Goal: Transaction & Acquisition: Purchase product/service

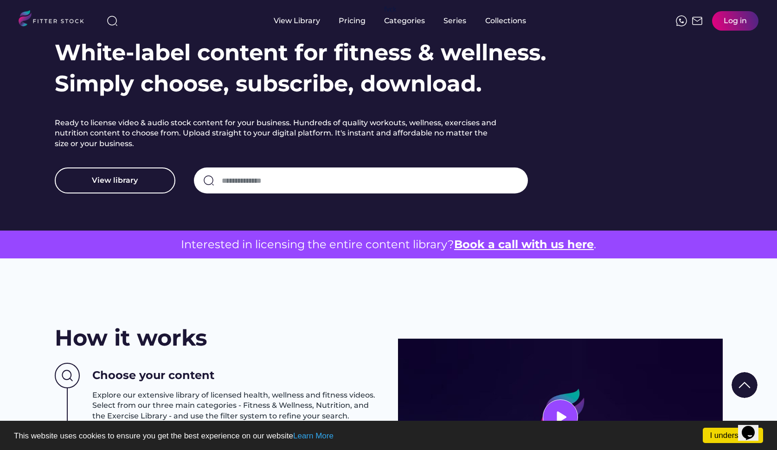
scroll to position [134, 0]
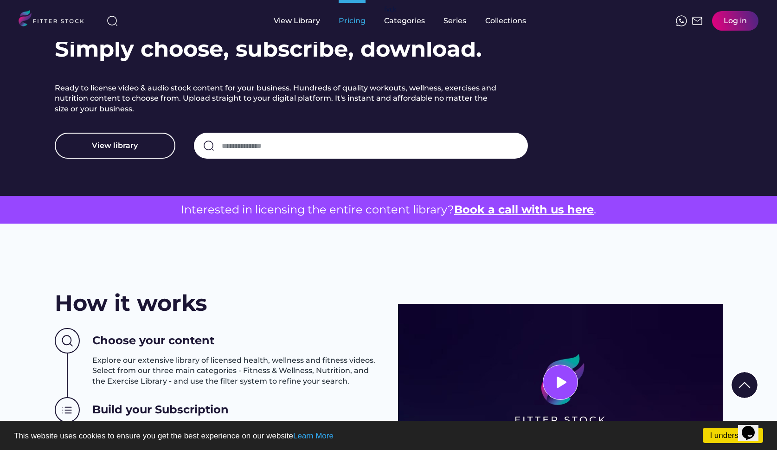
click at [351, 22] on div "Pricing" at bounding box center [351, 21] width 27 height 10
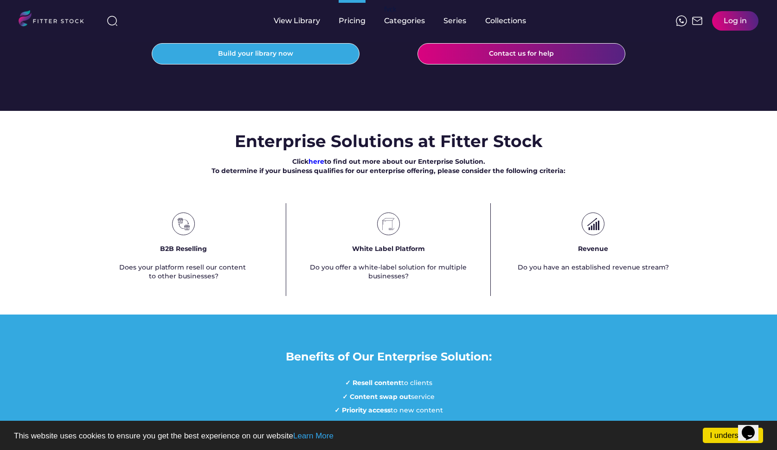
scroll to position [468, 0]
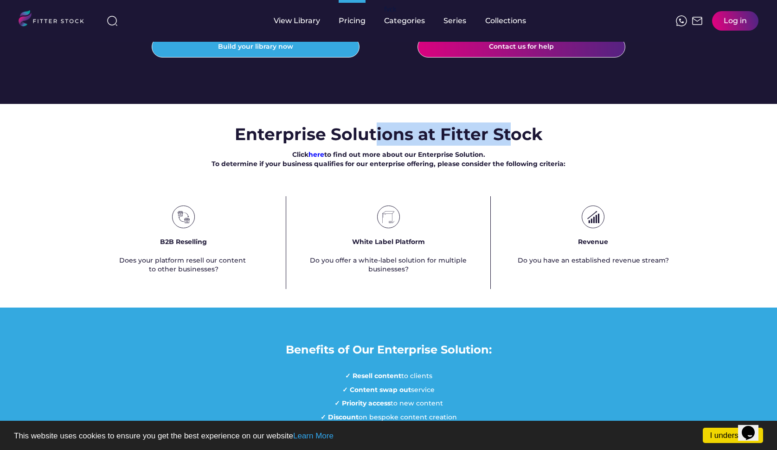
drag, startPoint x: 378, startPoint y: 154, endPoint x: 508, endPoint y: 149, distance: 129.9
click at [508, 146] on h3 "Enterprise Solutions at Fitter Stock" at bounding box center [389, 133] width 308 height 23
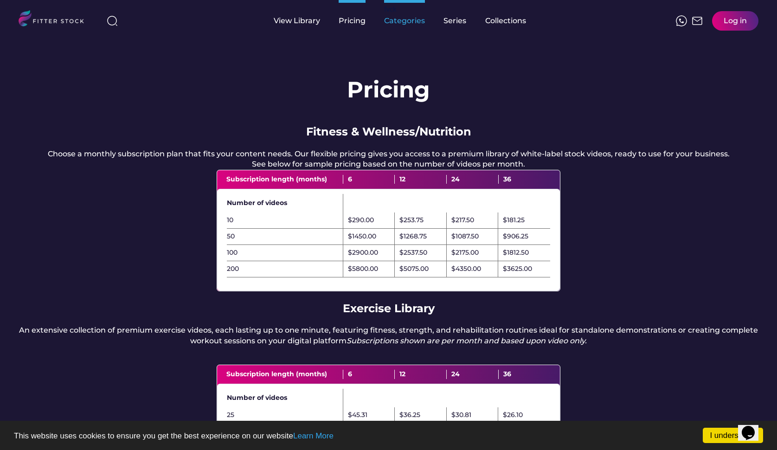
scroll to position [0, 0]
click at [305, 25] on div "View Library" at bounding box center [297, 21] width 46 height 10
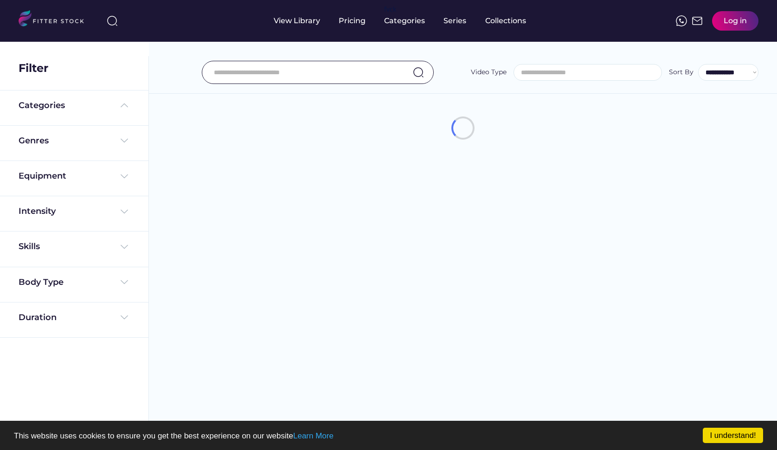
select select
select select "**********"
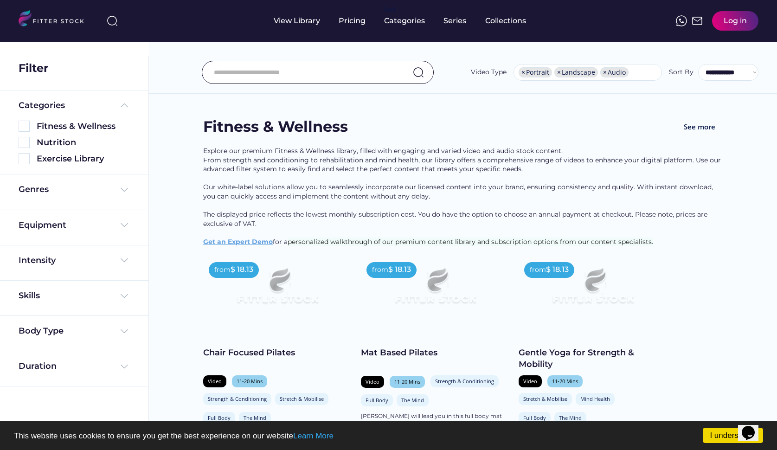
click at [281, 305] on img at bounding box center [277, 289] width 119 height 67
